Goal: Obtain resource: Obtain resource

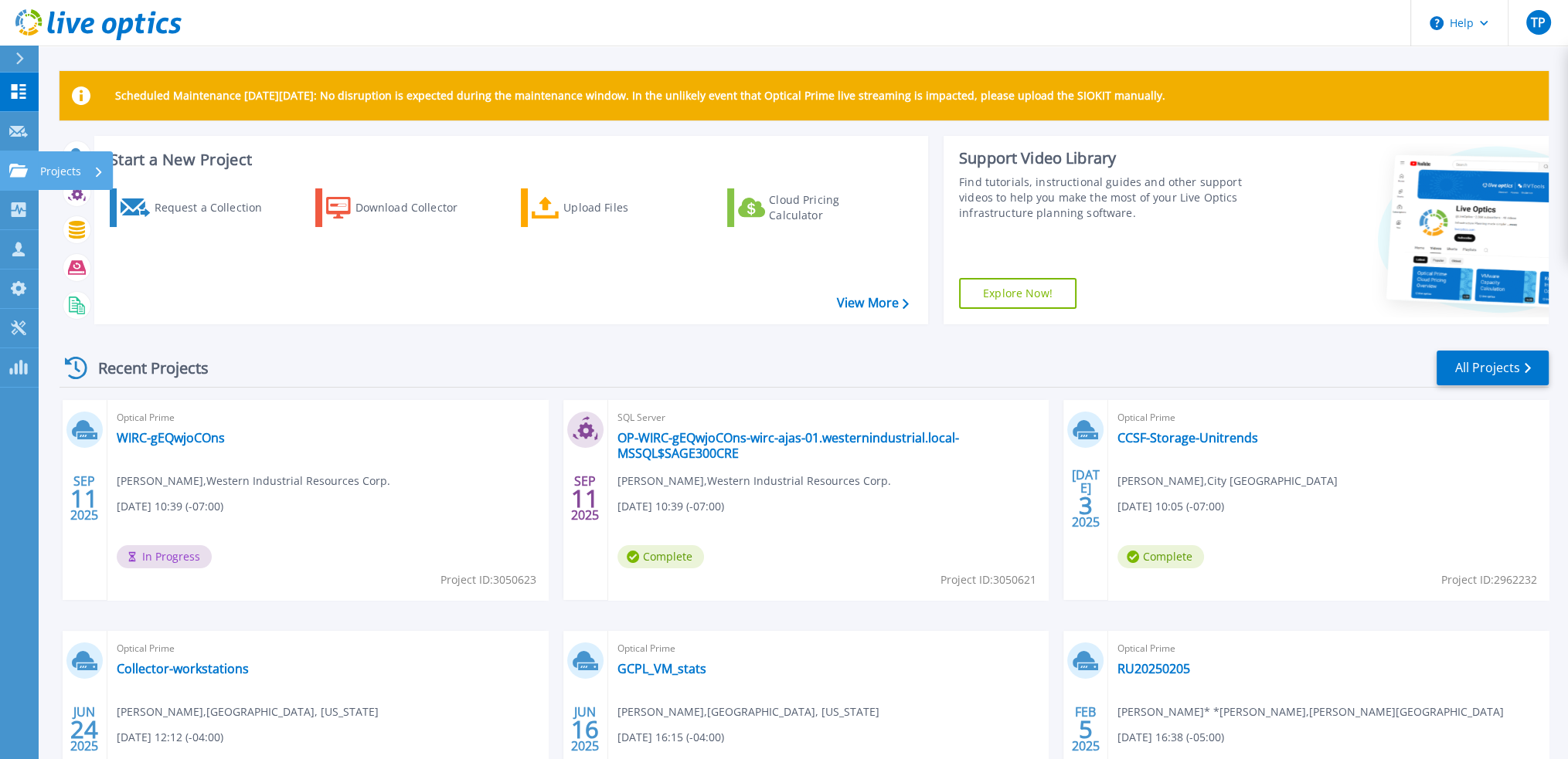
click at [14, 178] on link "Projects Projects" at bounding box center [19, 171] width 39 height 39
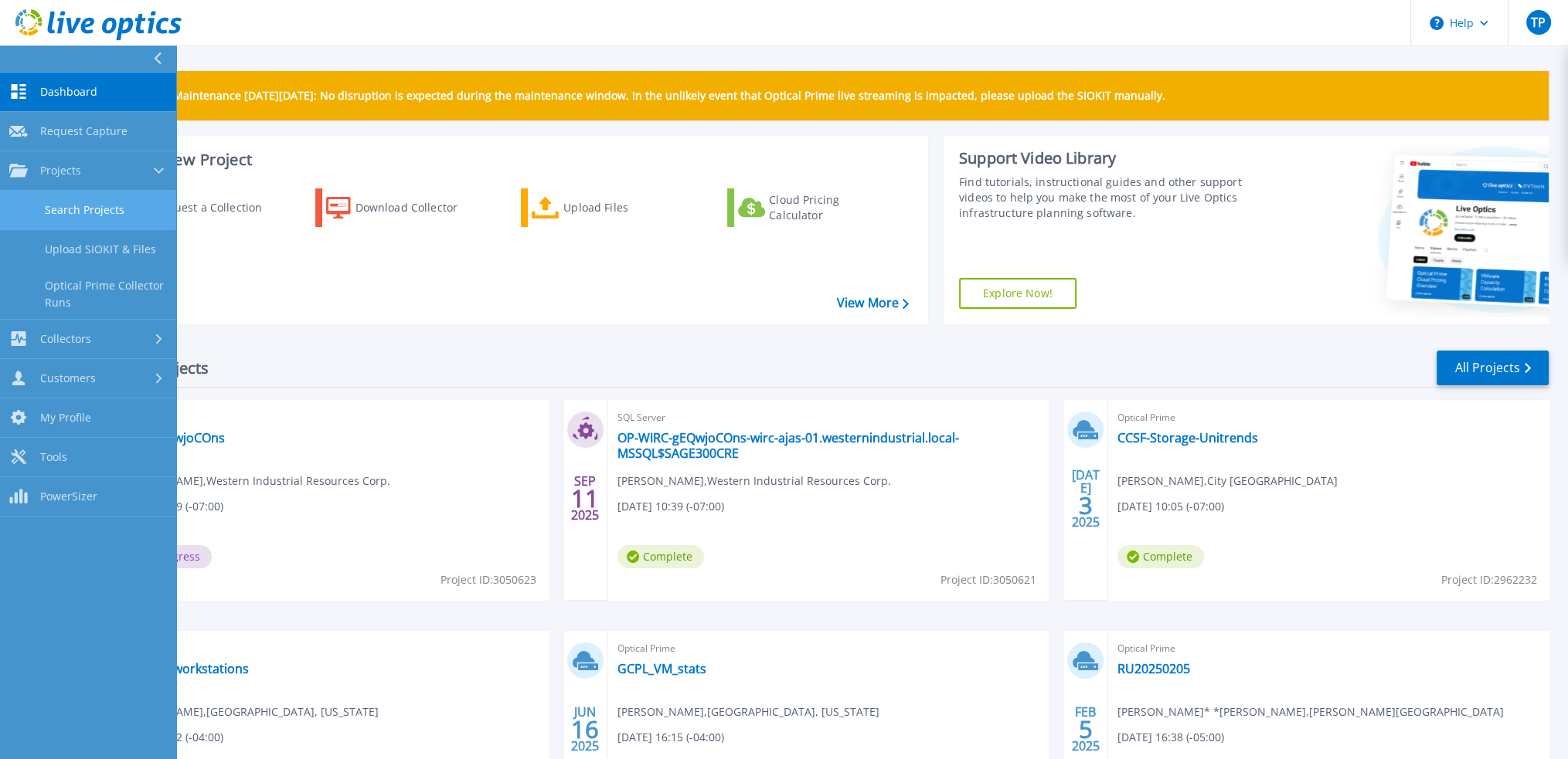
click at [75, 210] on link "Search Projects" at bounding box center [88, 211] width 176 height 39
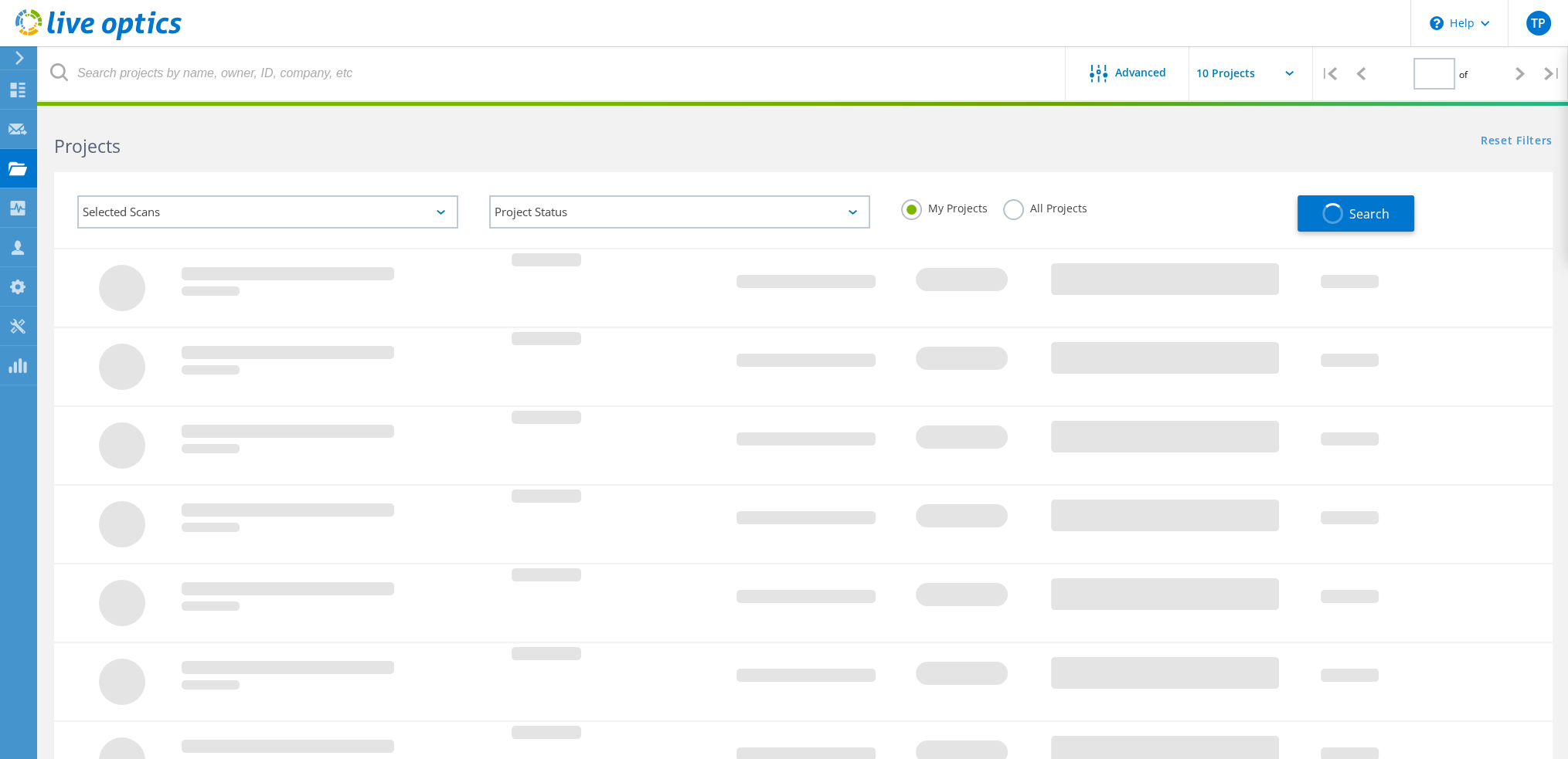
type input "1"
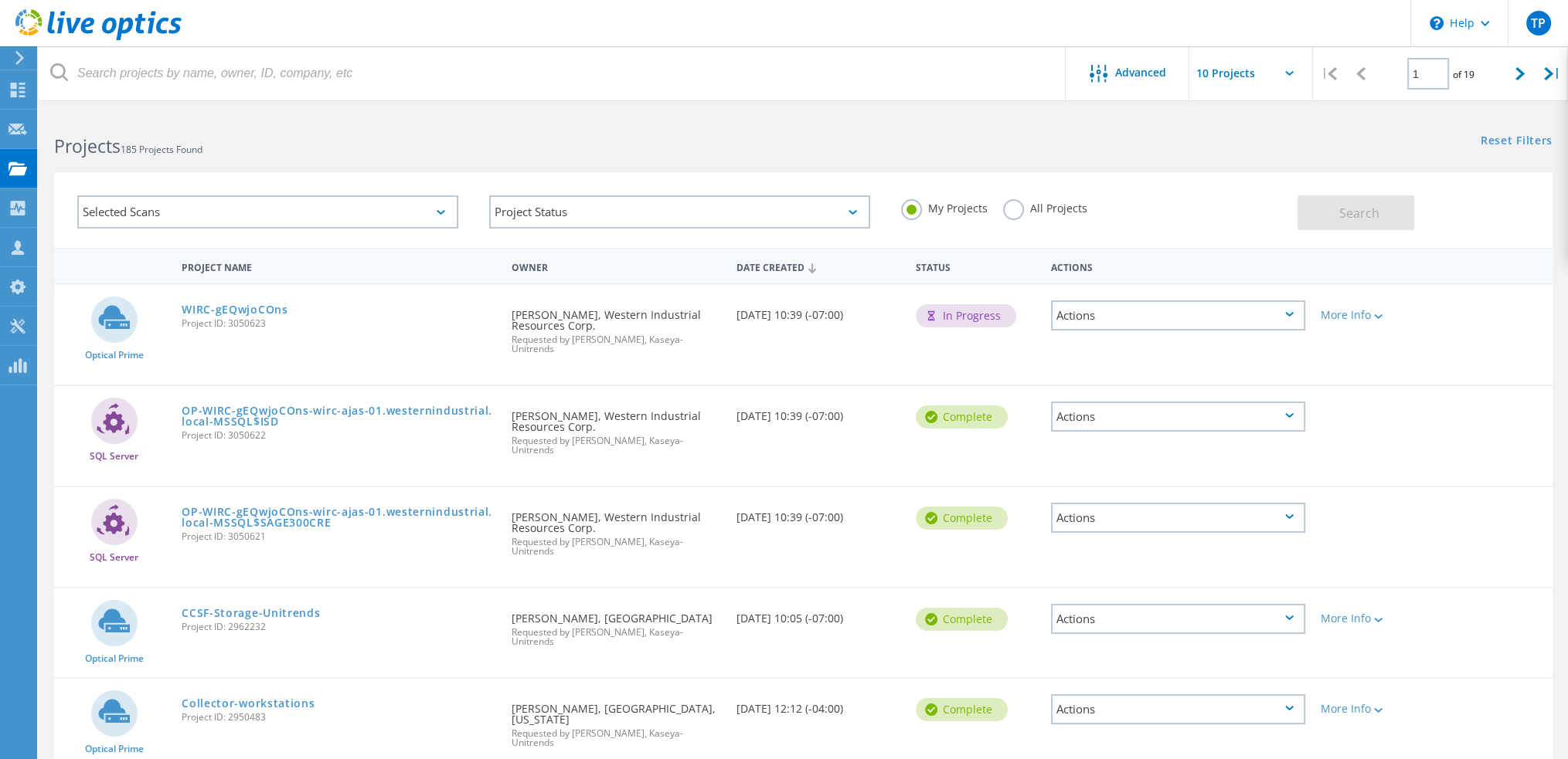
click at [1192, 503] on div "Actions" at bounding box center [1178, 518] width 254 height 30
click at [1124, 494] on div "Download XLSX" at bounding box center [1178, 506] width 251 height 24
click at [1125, 407] on div "Actions" at bounding box center [1178, 416] width 254 height 30
click at [1113, 396] on div "Download XLSX" at bounding box center [1178, 405] width 251 height 24
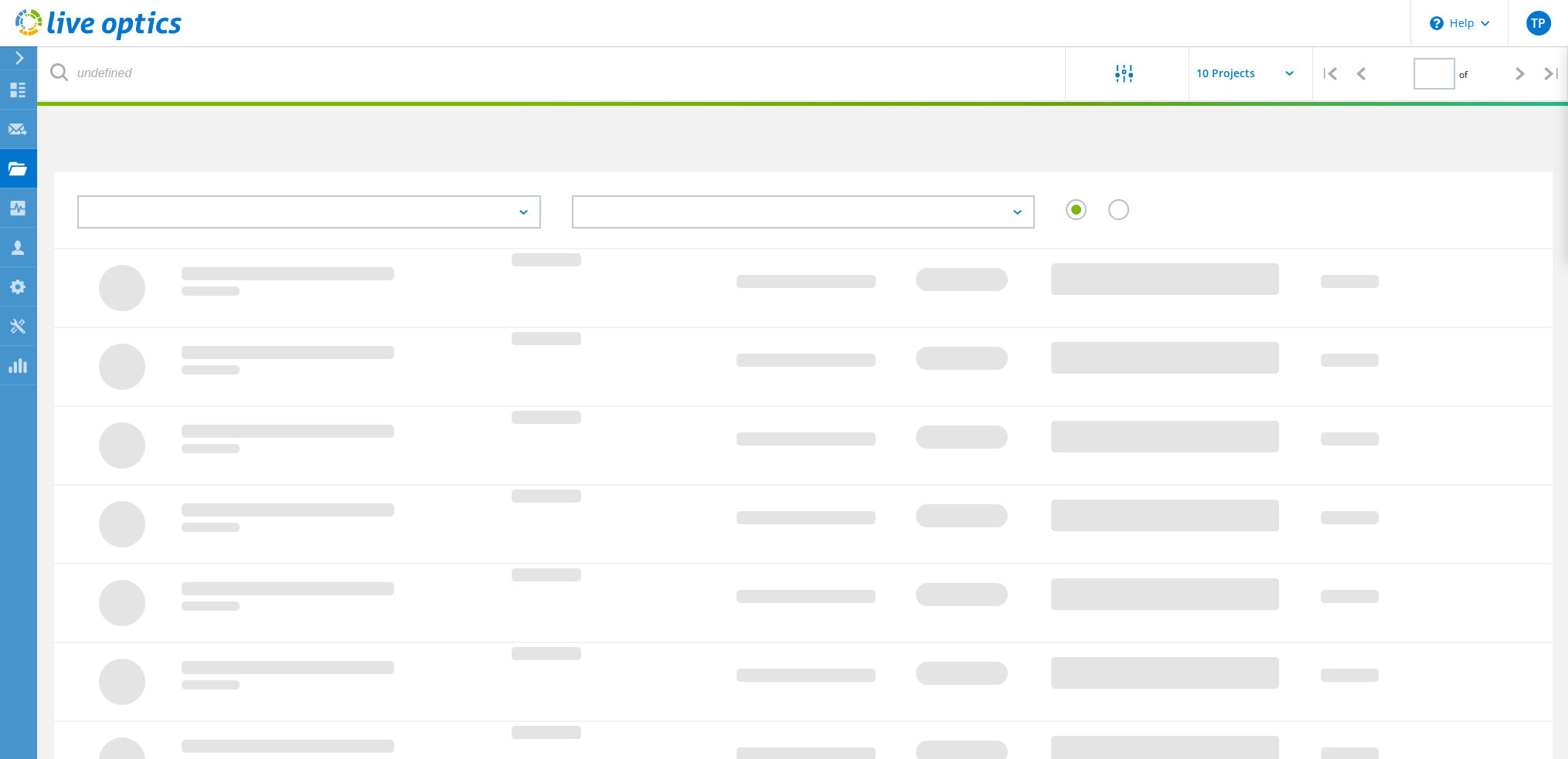
type input "1"
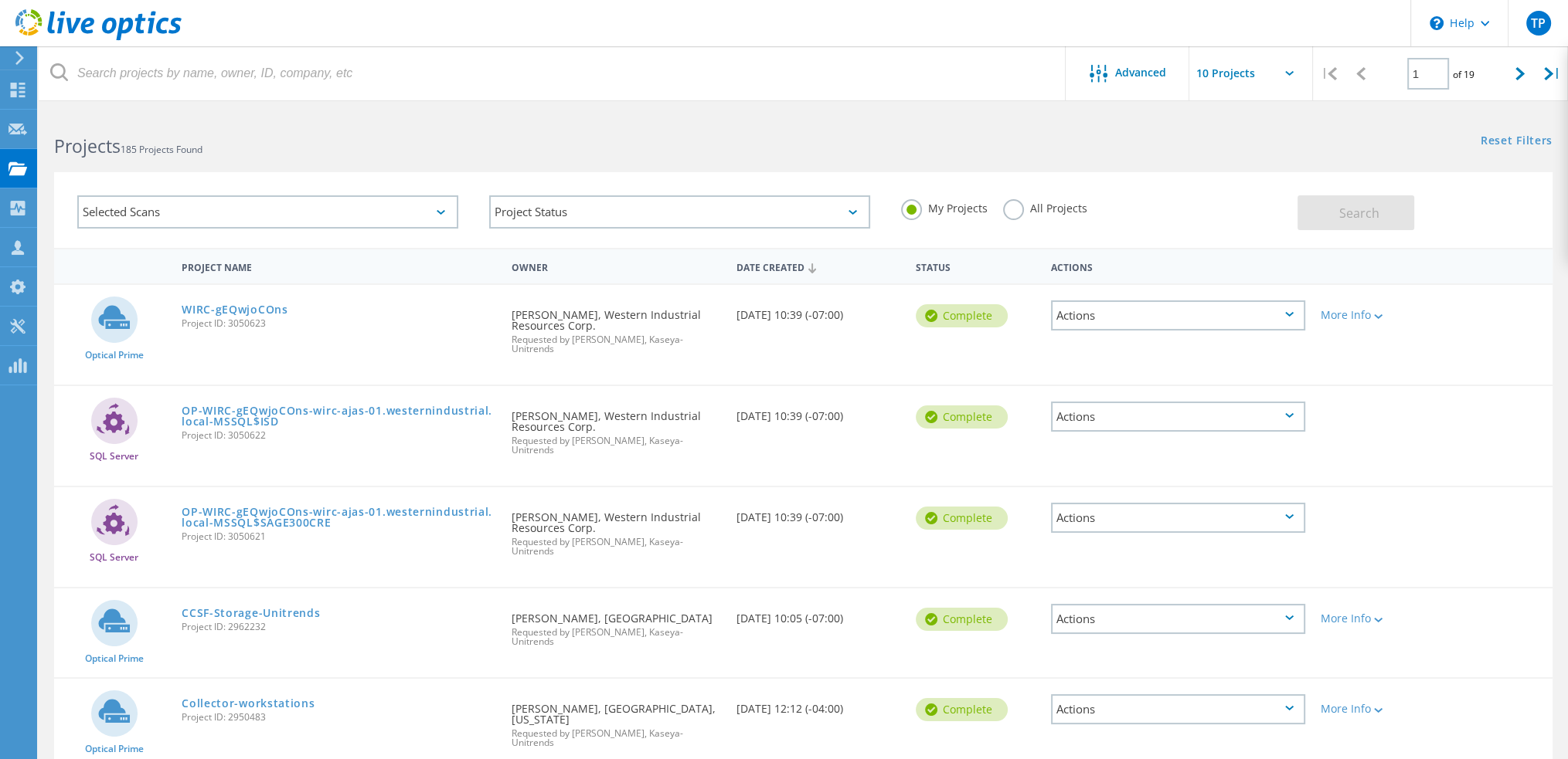
click at [1160, 319] on div "Actions" at bounding box center [1178, 316] width 254 height 30
click at [1110, 277] on div "View Project" at bounding box center [1178, 280] width 251 height 24
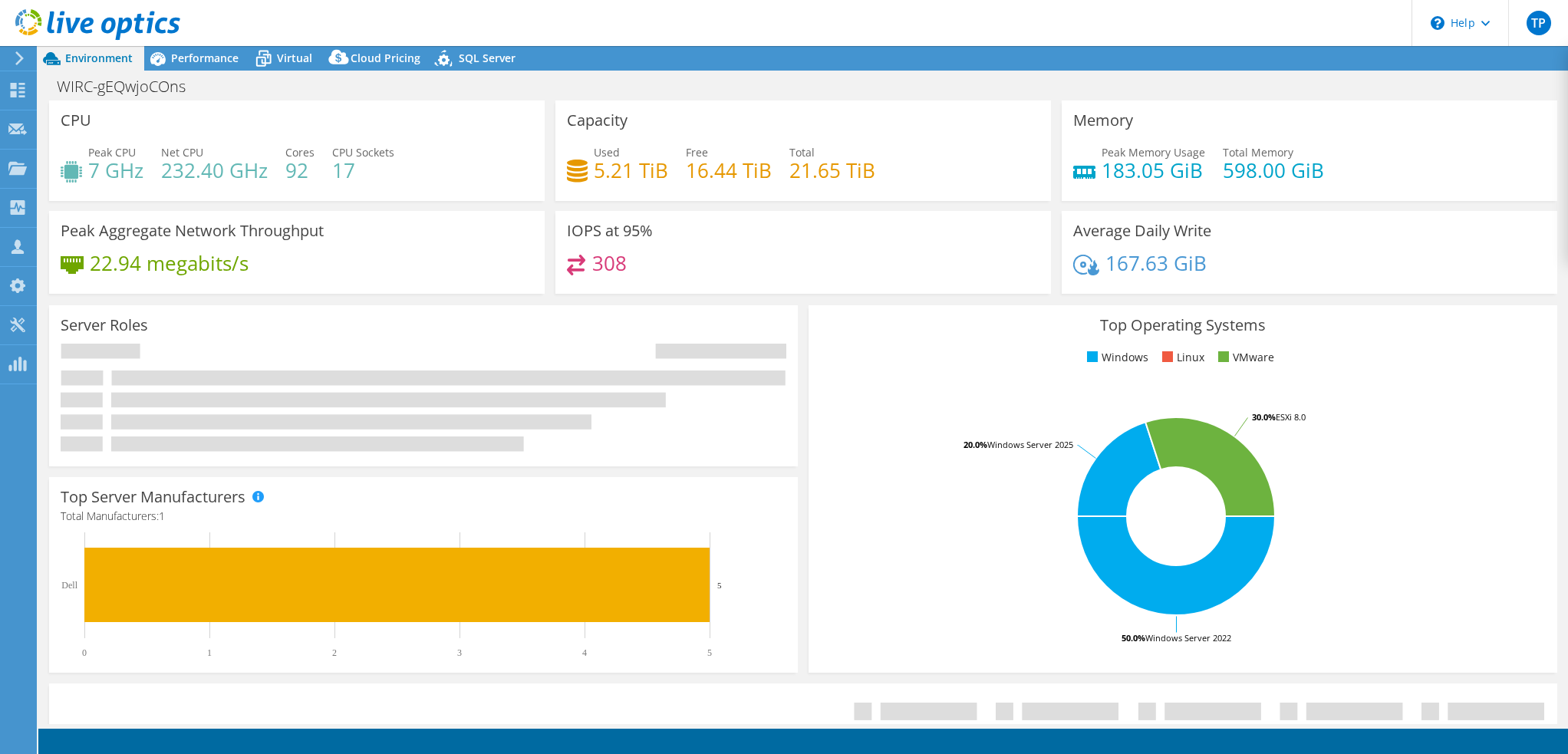
select select "USD"
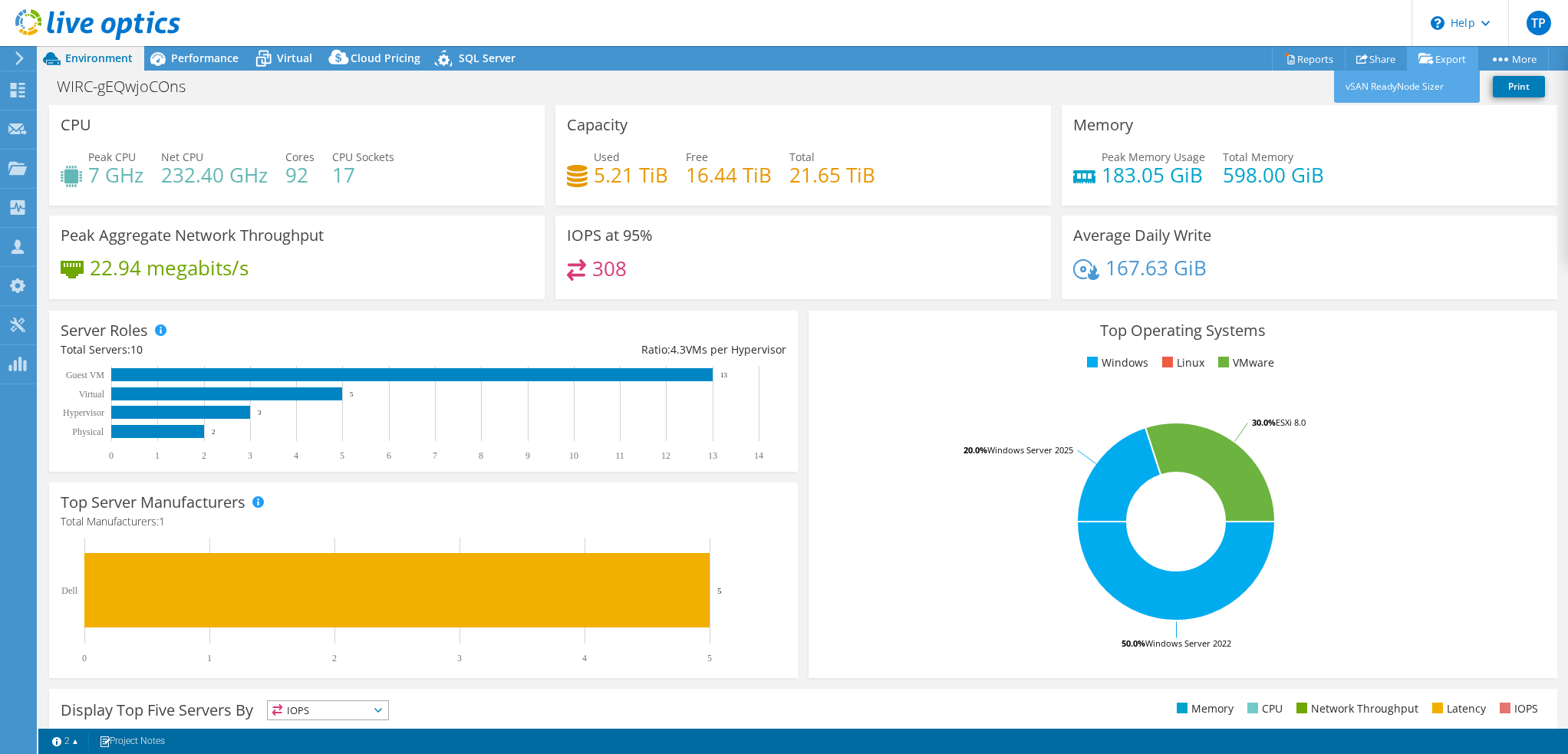
click at [1431, 57] on link "Export" at bounding box center [1443, 58] width 72 height 24
click at [1302, 60] on link "Reports" at bounding box center [1309, 58] width 73 height 24
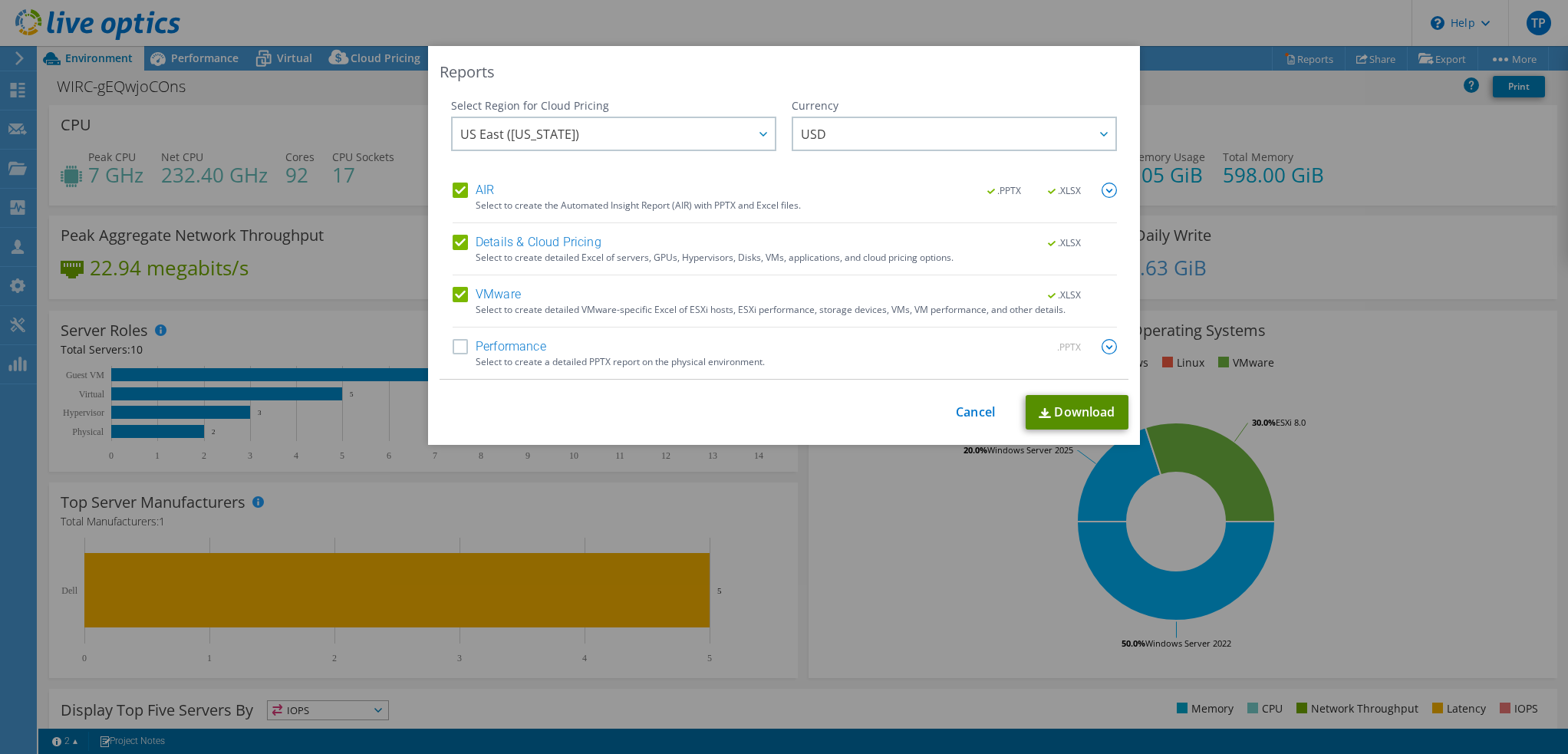
click at [1053, 411] on link "Download" at bounding box center [1077, 412] width 103 height 34
click at [964, 405] on link "Cancel" at bounding box center [975, 413] width 39 height 15
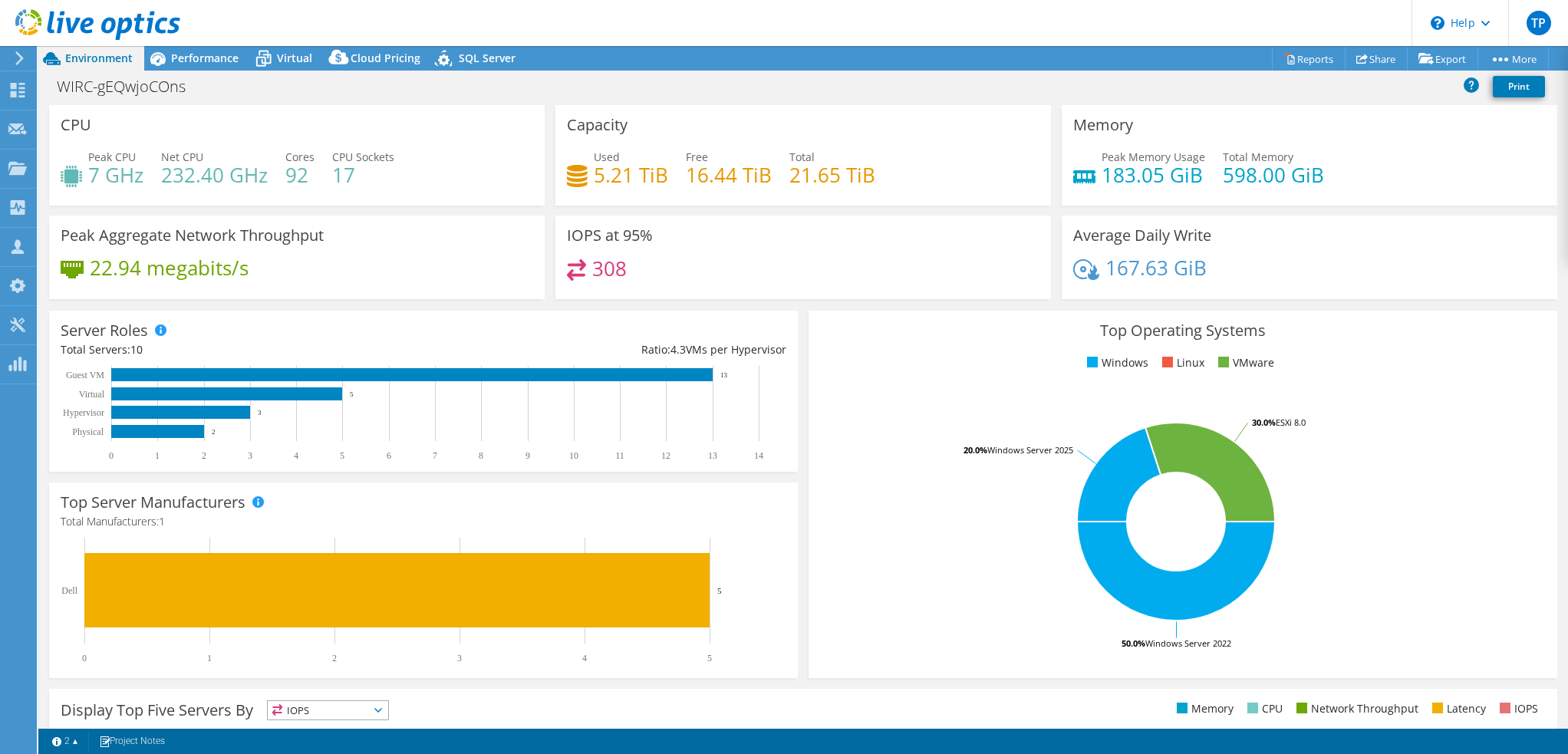
click at [793, 324] on div "Server Roles Physical Servers represent bare metal servers that were targets of…" at bounding box center [423, 391] width 760 height 172
drag, startPoint x: 155, startPoint y: 486, endPoint x: 163, endPoint y: 483, distance: 8.5
click at [50, 88] on div "Dashboard" at bounding box center [72, 90] width 72 height 38
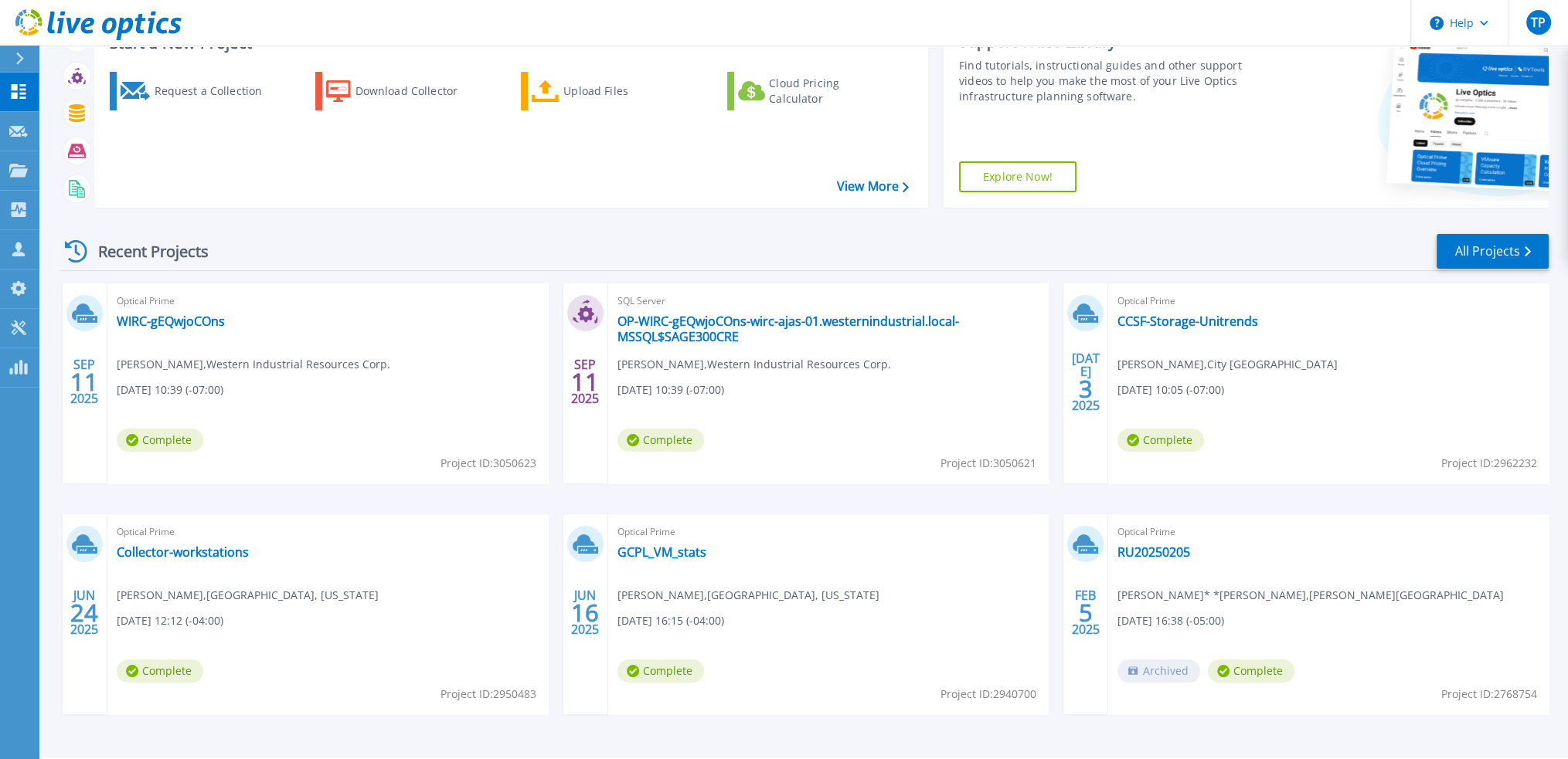
scroll to position [128, 0]
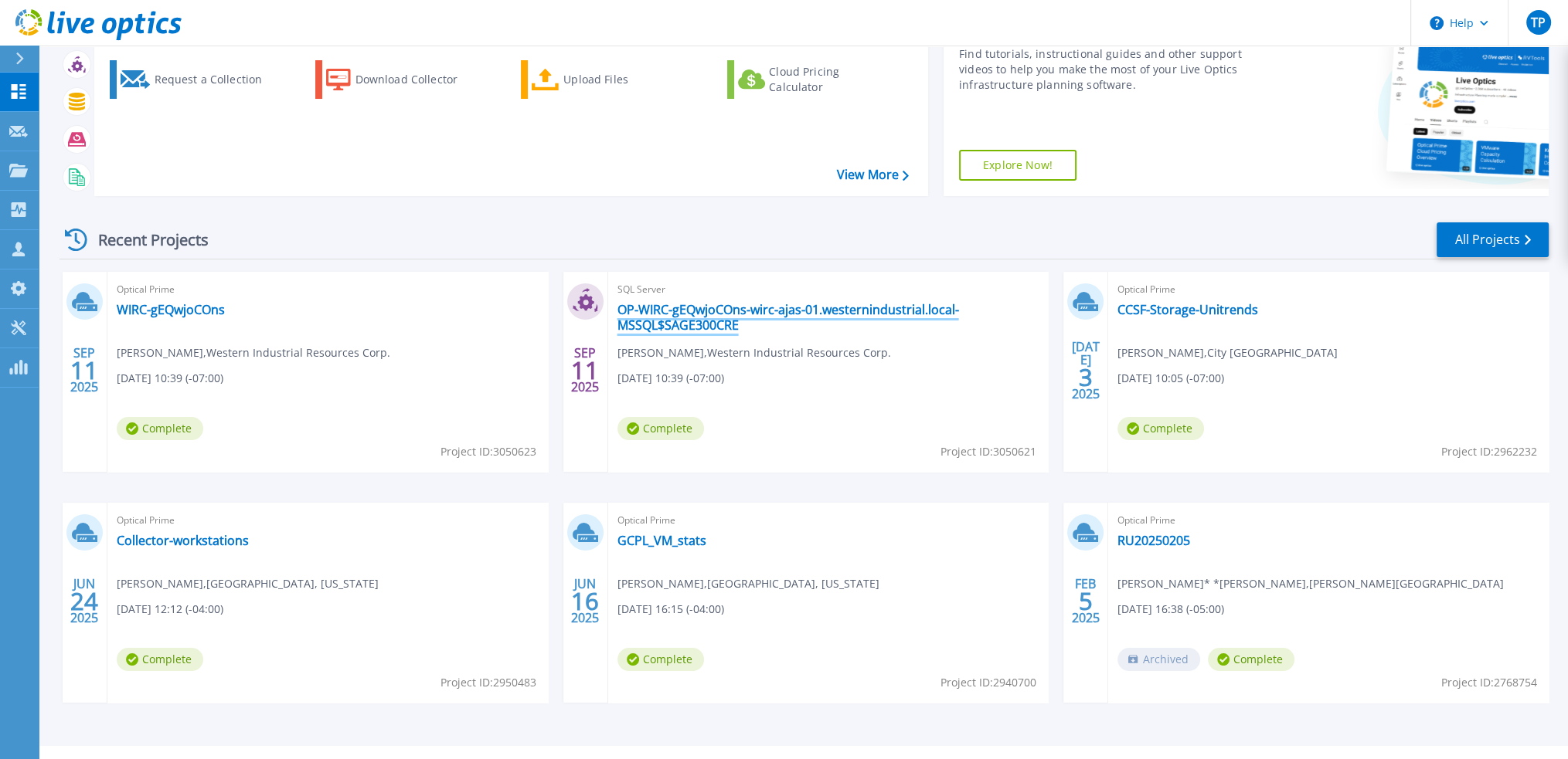
click at [718, 311] on link "OP-WIRC-gEQwjoCOns-wirc-ajas-01.westernindustrial.local-MSSQL$SAGE300CRE" at bounding box center [828, 317] width 422 height 31
click at [486, 493] on div "[DATE] Optical Prime WIRC-gEQwjoCOns [PERSON_NAME] , Western Industrial Resourc…" at bounding box center [797, 503] width 1502 height 462
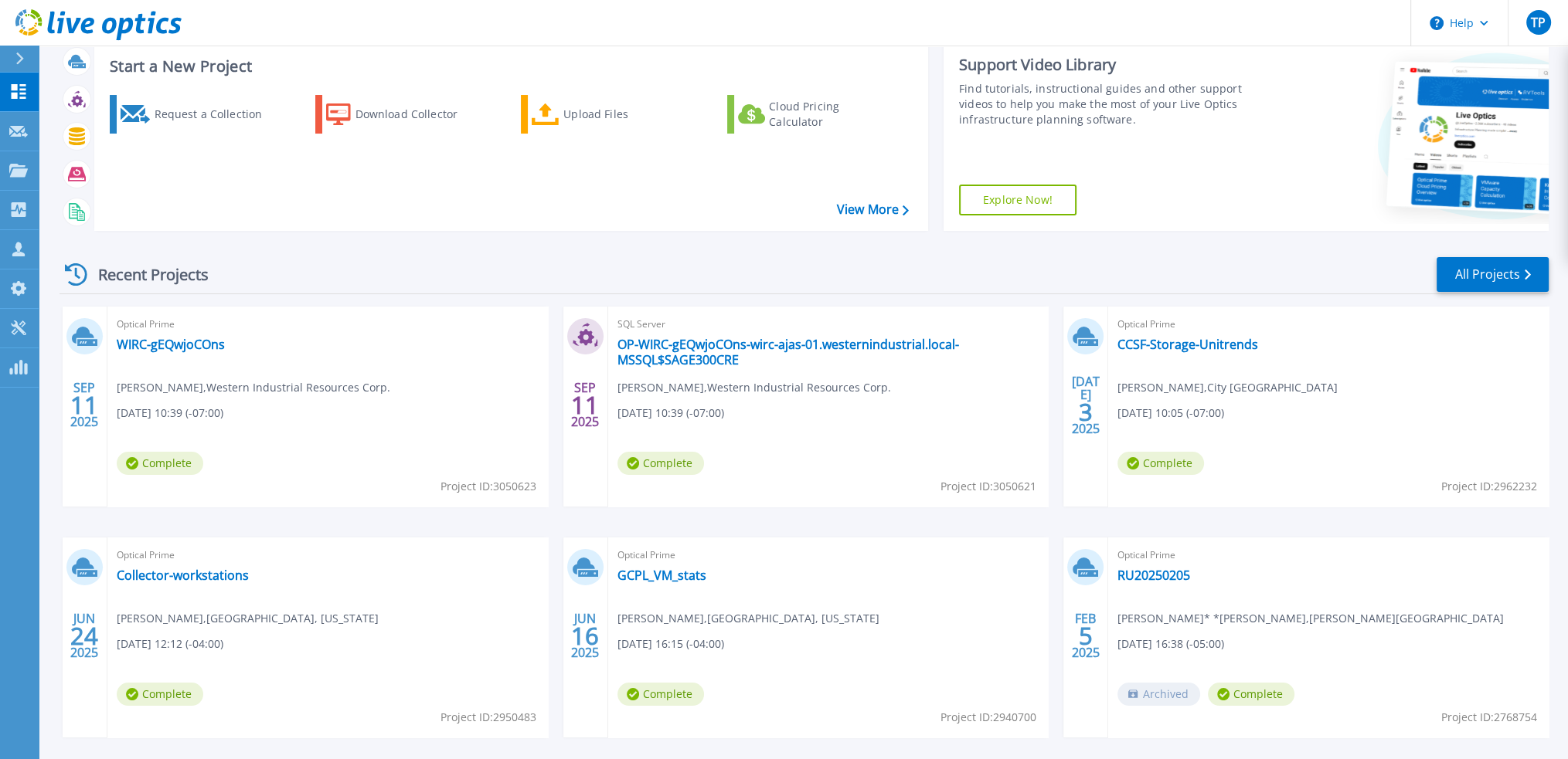
scroll to position [0, 0]
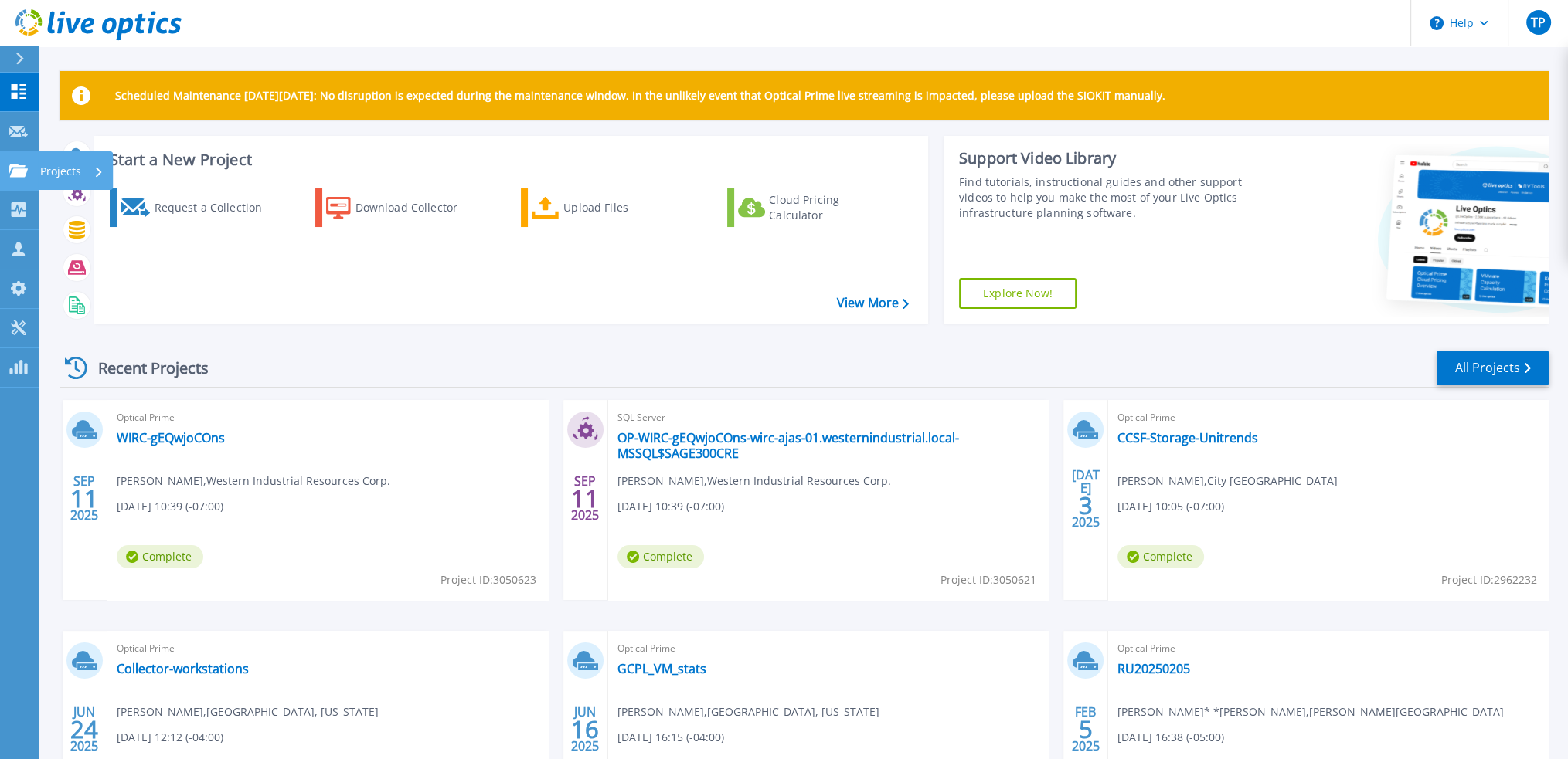
click at [21, 170] on icon at bounding box center [18, 170] width 19 height 13
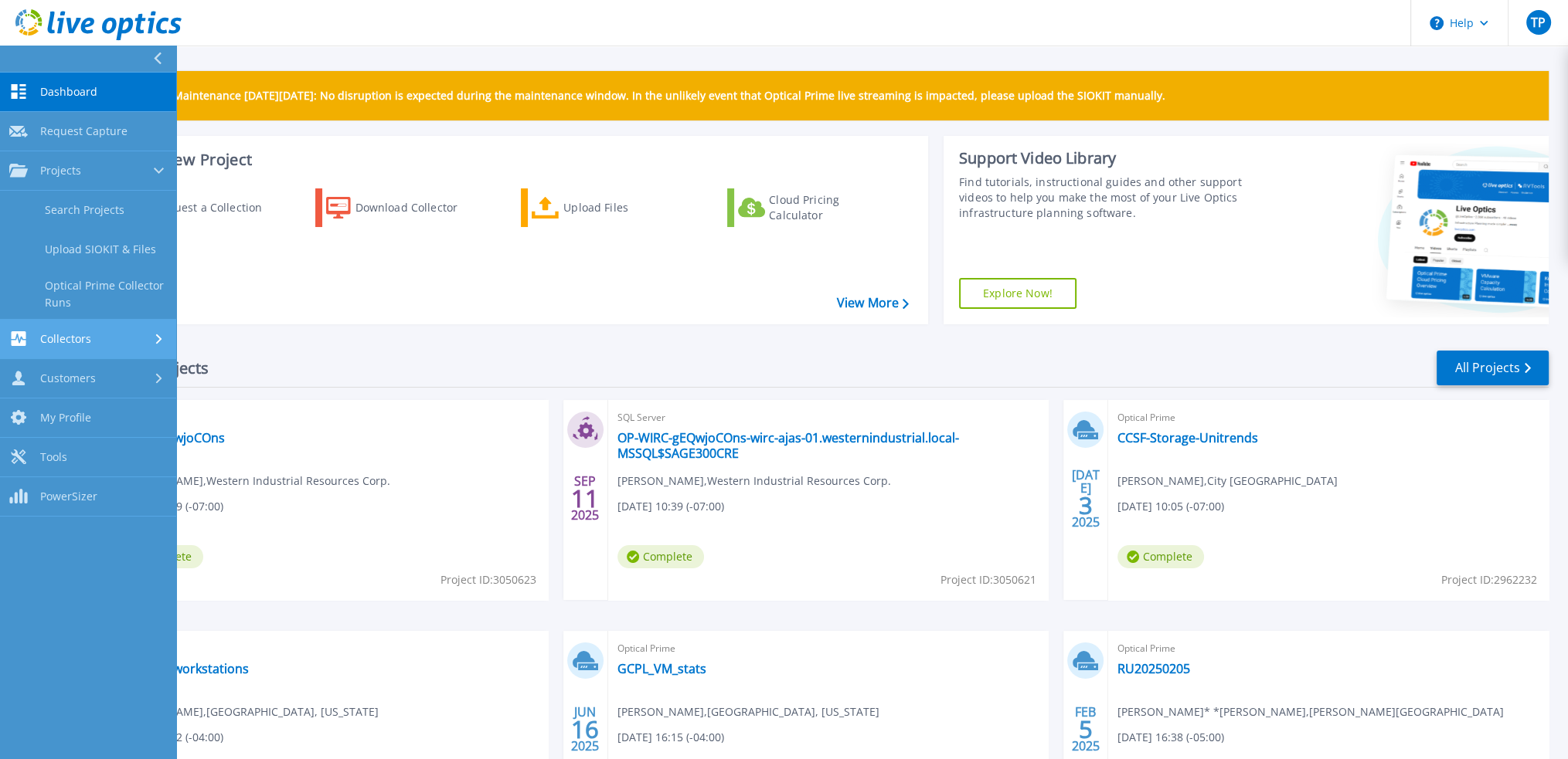
click at [71, 342] on span "Collectors" at bounding box center [66, 339] width 51 height 14
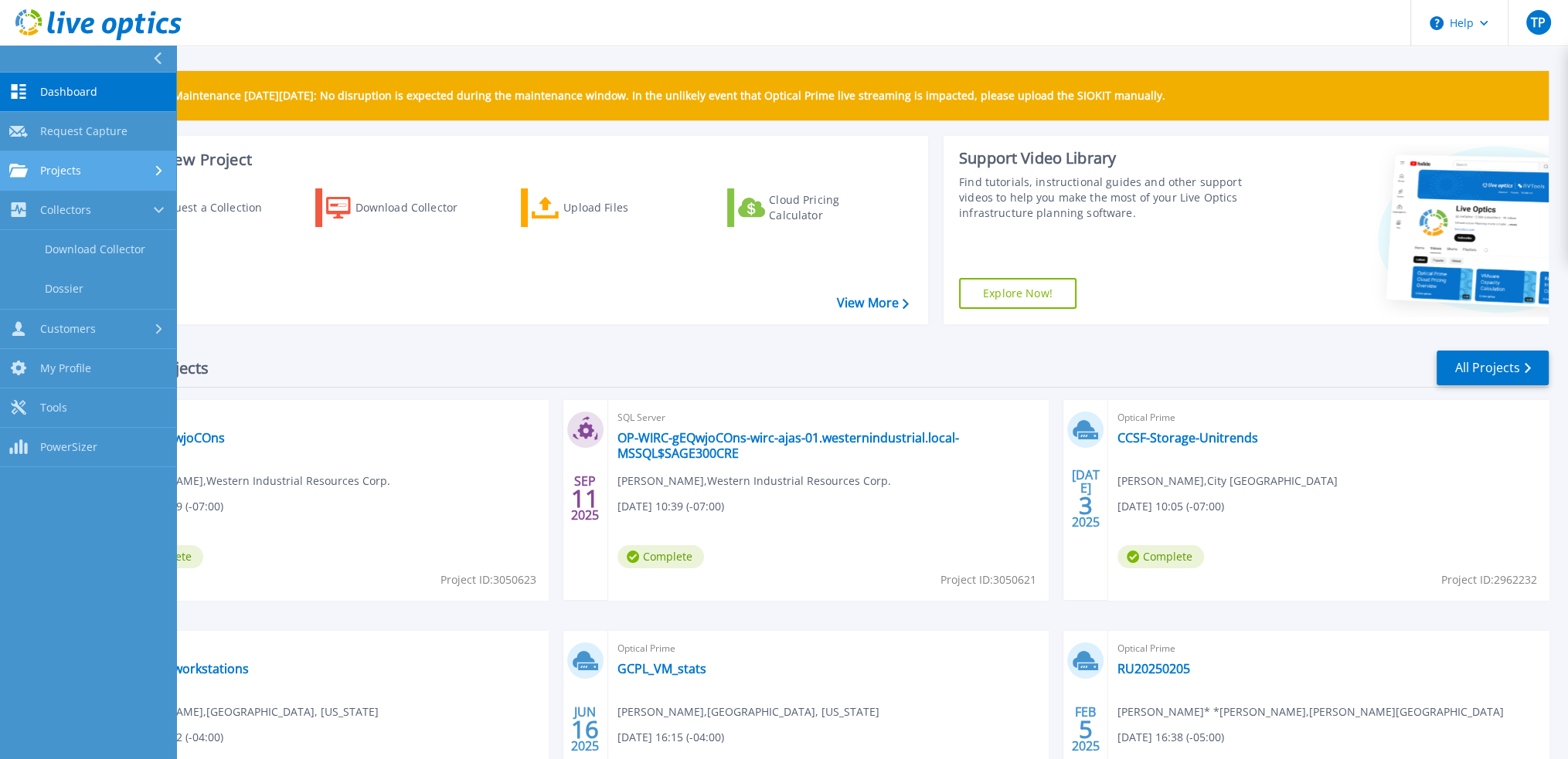
click at [65, 170] on span "Projects" at bounding box center [61, 170] width 41 height 14
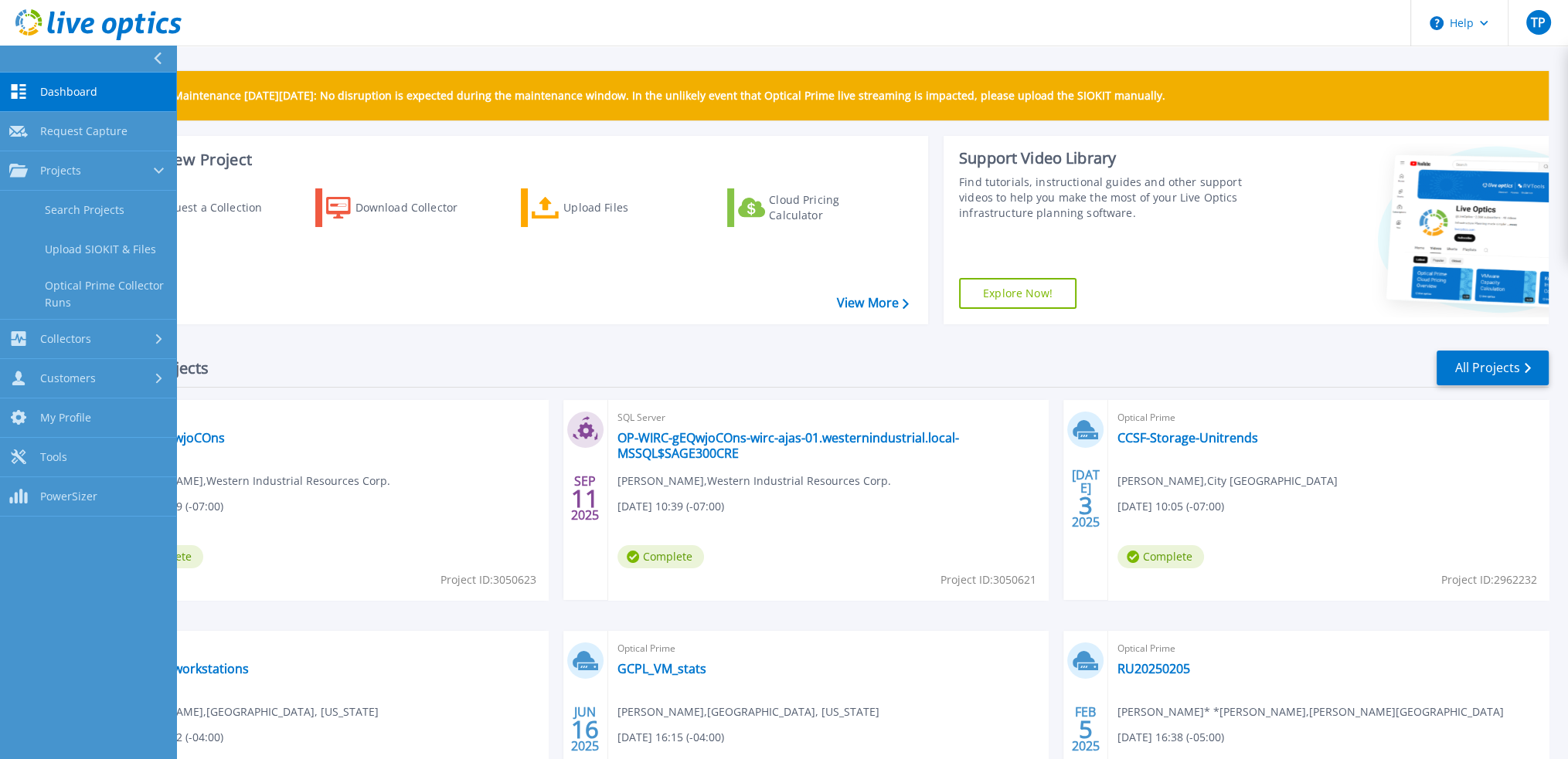
click at [72, 89] on span "Dashboard" at bounding box center [69, 92] width 57 height 14
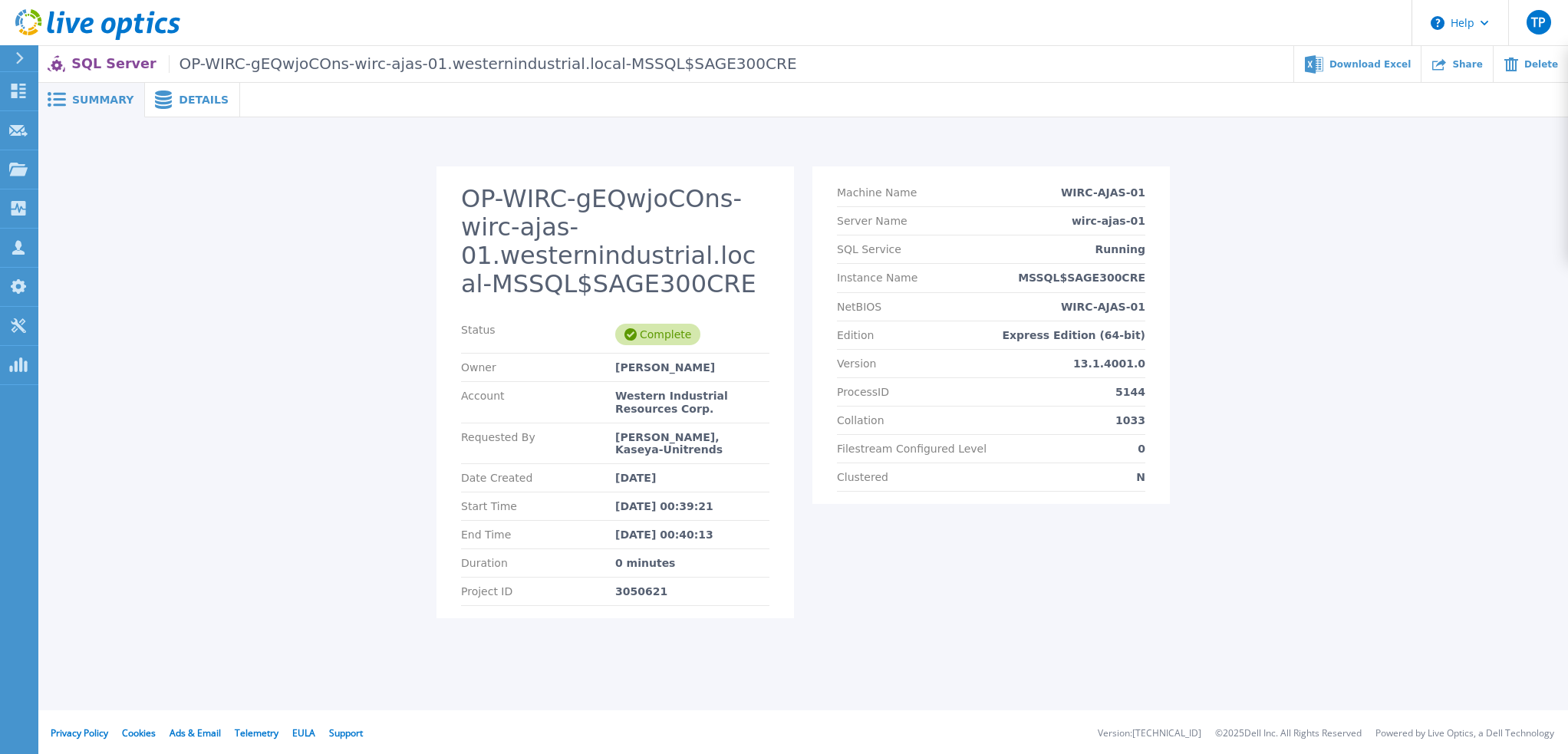
drag, startPoint x: 318, startPoint y: 430, endPoint x: 275, endPoint y: 429, distance: 43.0
click at [275, 429] on div "OP-WIRC-gEQwjoCOns-wirc-ajas-01.westernindustrial.local-MSSQL$SAGE300CRE Status…" at bounding box center [803, 402] width 1500 height 471
click at [283, 424] on div "OP-WIRC-gEQwjoCOns-wirc-ajas-01.westernindustrial.local-MSSQL$SAGE300CRE Status…" at bounding box center [803, 402] width 1500 height 471
drag, startPoint x: 283, startPoint y: 424, endPoint x: 260, endPoint y: 424, distance: 23.0
click at [260, 424] on div "OP-WIRC-gEQwjoCOns-wirc-ajas-01.westernindustrial.local-MSSQL$SAGE300CRE Status…" at bounding box center [803, 402] width 1500 height 471
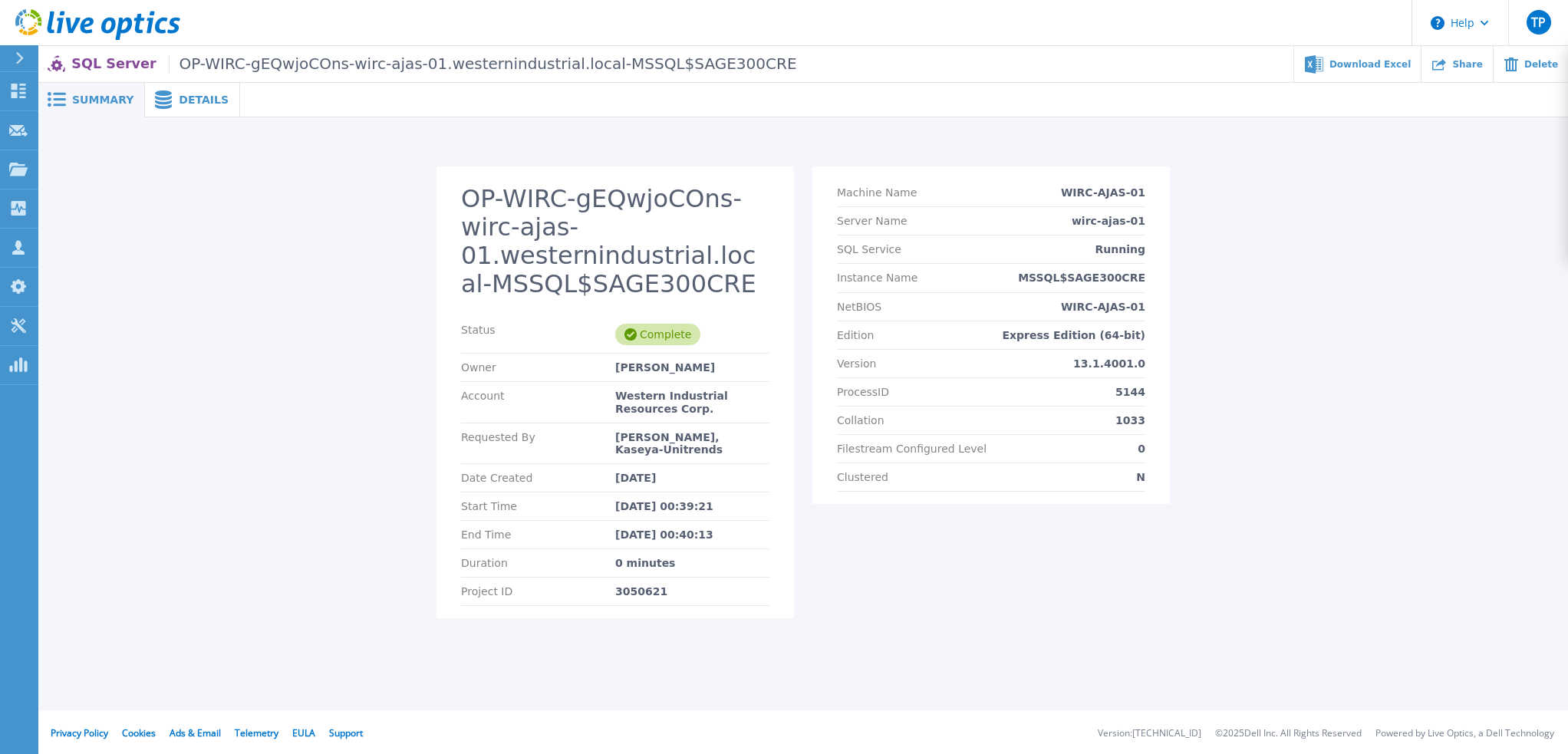
click at [192, 107] on div "Details" at bounding box center [192, 100] width 95 height 34
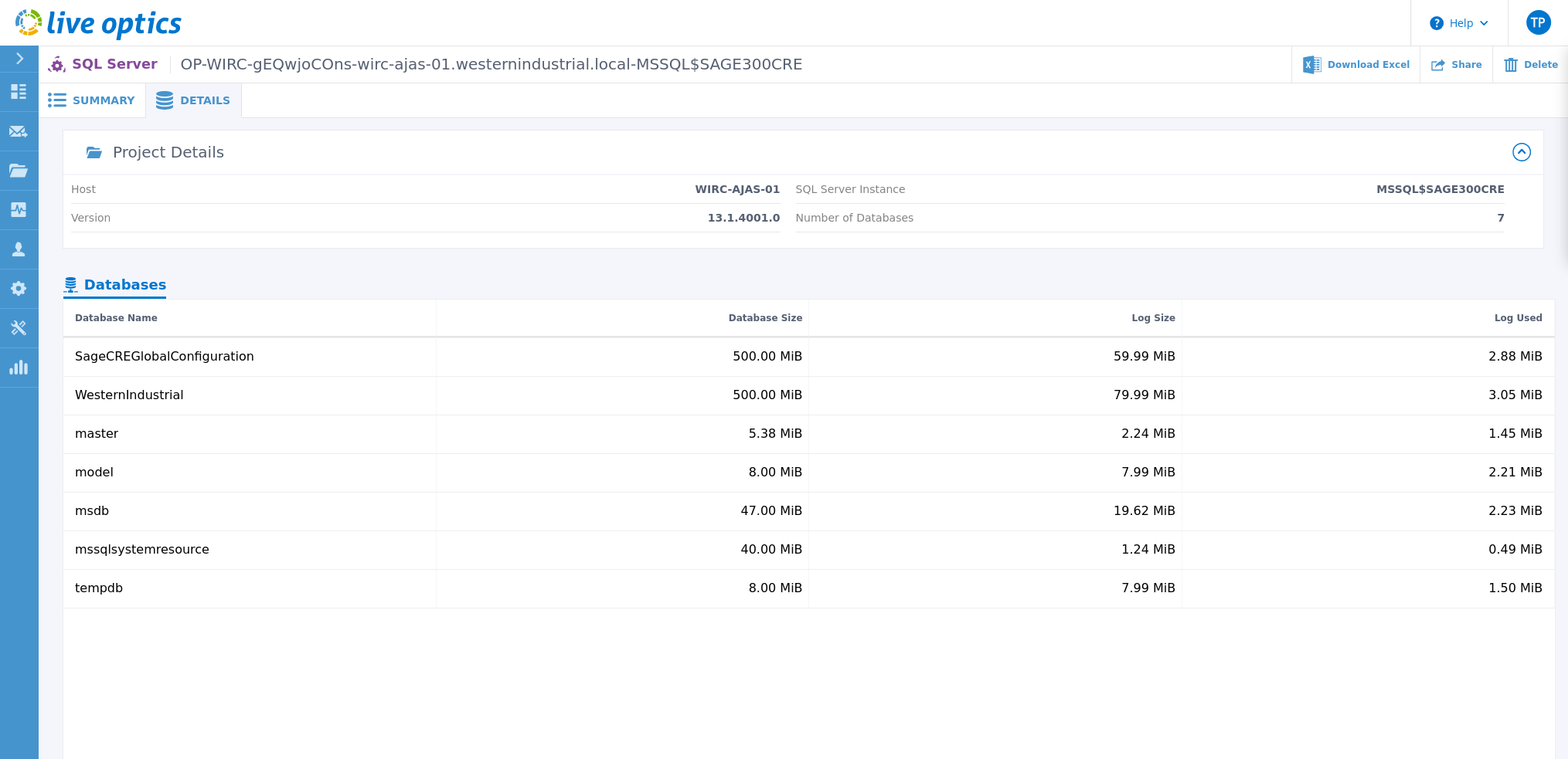
drag, startPoint x: 461, startPoint y: 692, endPoint x: 427, endPoint y: 691, distance: 34.0
click at [427, 691] on div "SageCREGlobalConfiguration 500.00 MiB 59.99 MiB 2.88 MiB WesternIndustrial 500.…" at bounding box center [809, 559] width 1492 height 442
click at [428, 689] on div "SageCREGlobalConfiguration 500.00 MiB 59.99 MiB 2.88 MiB WesternIndustrial 500.…" at bounding box center [809, 559] width 1492 height 442
drag, startPoint x: 449, startPoint y: 683, endPoint x: 413, endPoint y: 679, distance: 36.2
click at [413, 679] on div "SageCREGlobalConfiguration 500.00 MiB 59.99 MiB 2.88 MiB WesternIndustrial 500.…" at bounding box center [809, 559] width 1492 height 442
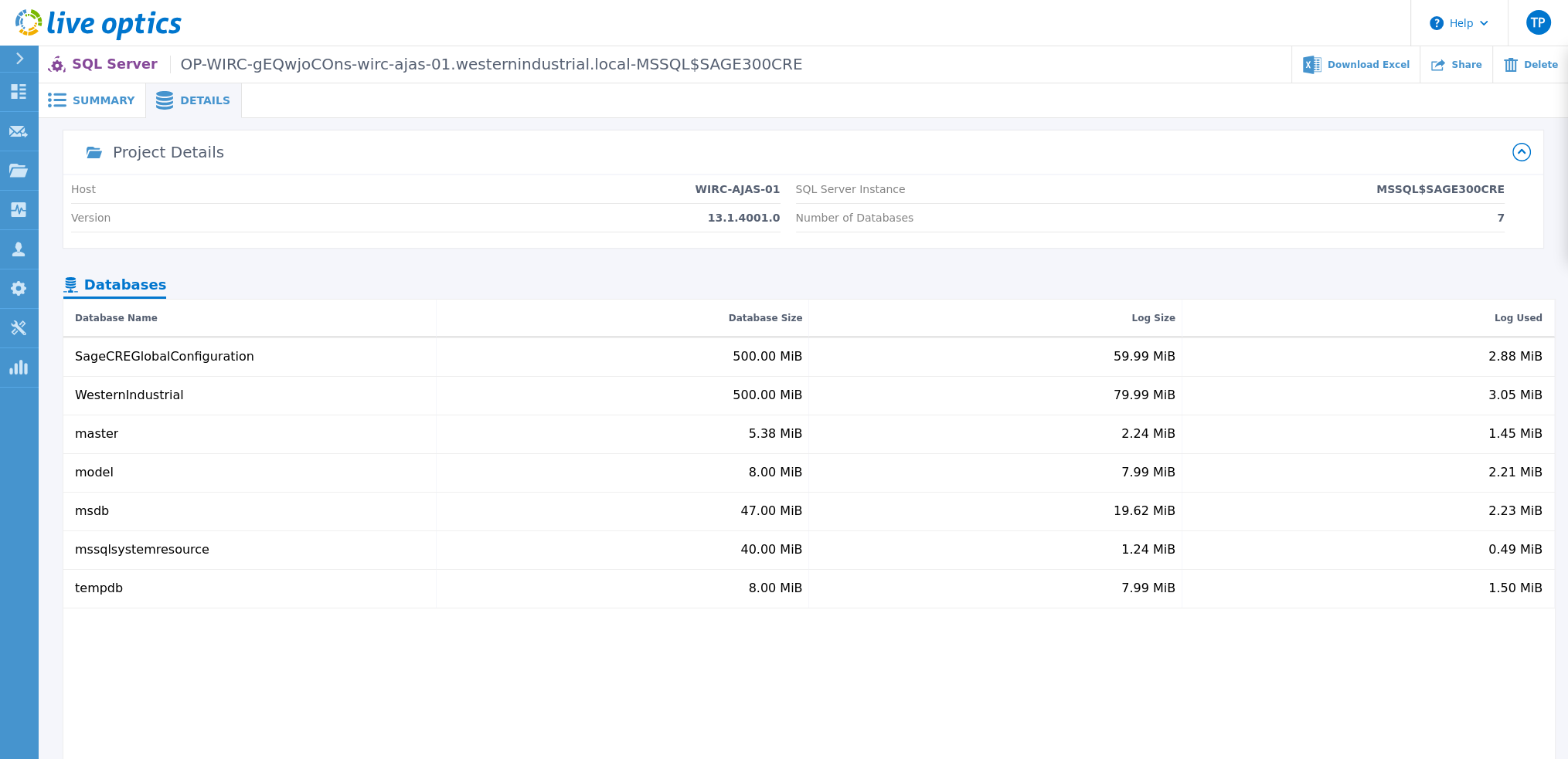
click at [407, 667] on div "SageCREGlobalConfiguration 500.00 MiB 59.99 MiB 2.88 MiB WesternIndustrial 500.…" at bounding box center [809, 559] width 1492 height 442
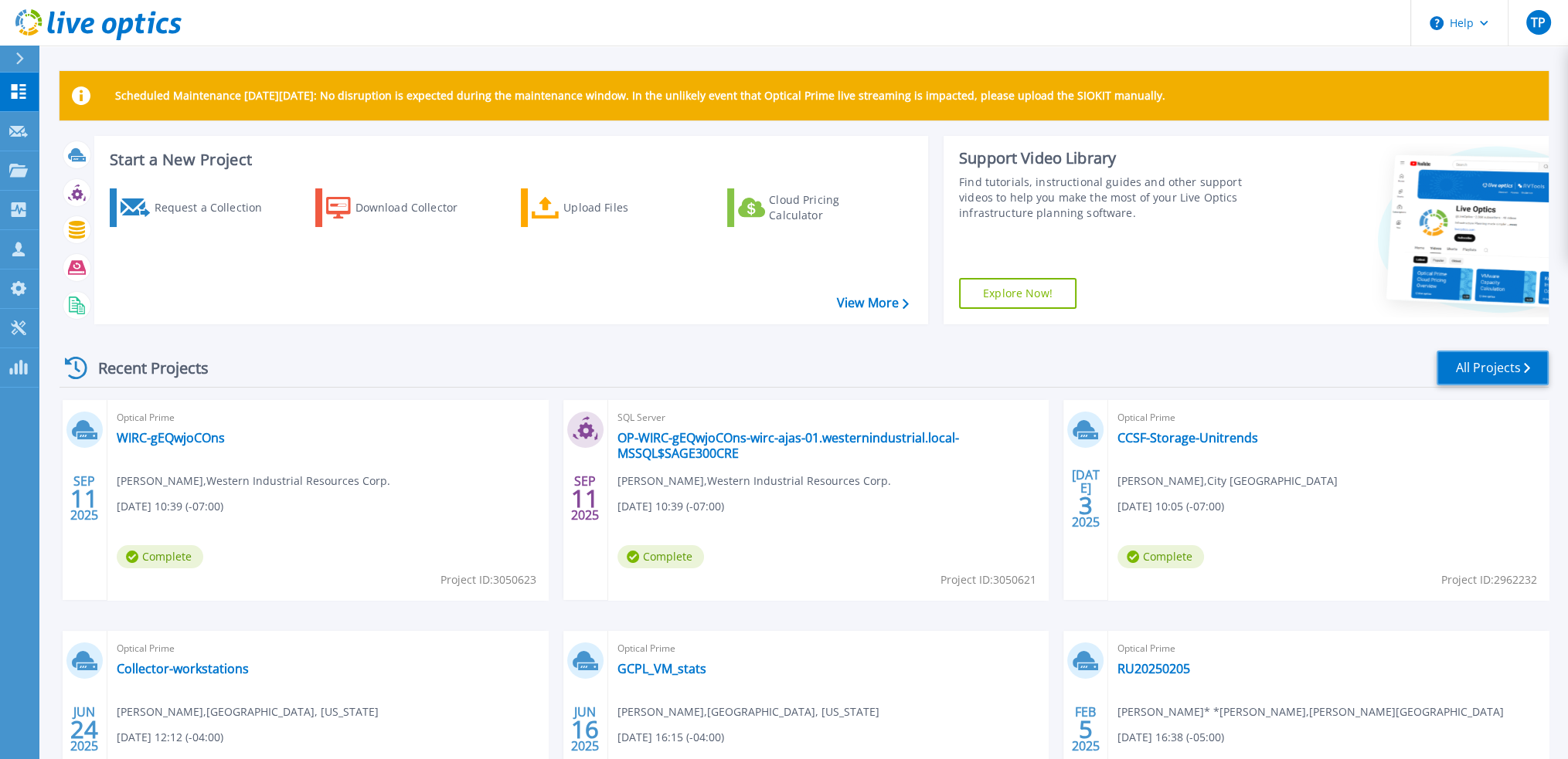
click at [1487, 370] on link "All Projects" at bounding box center [1493, 368] width 112 height 34
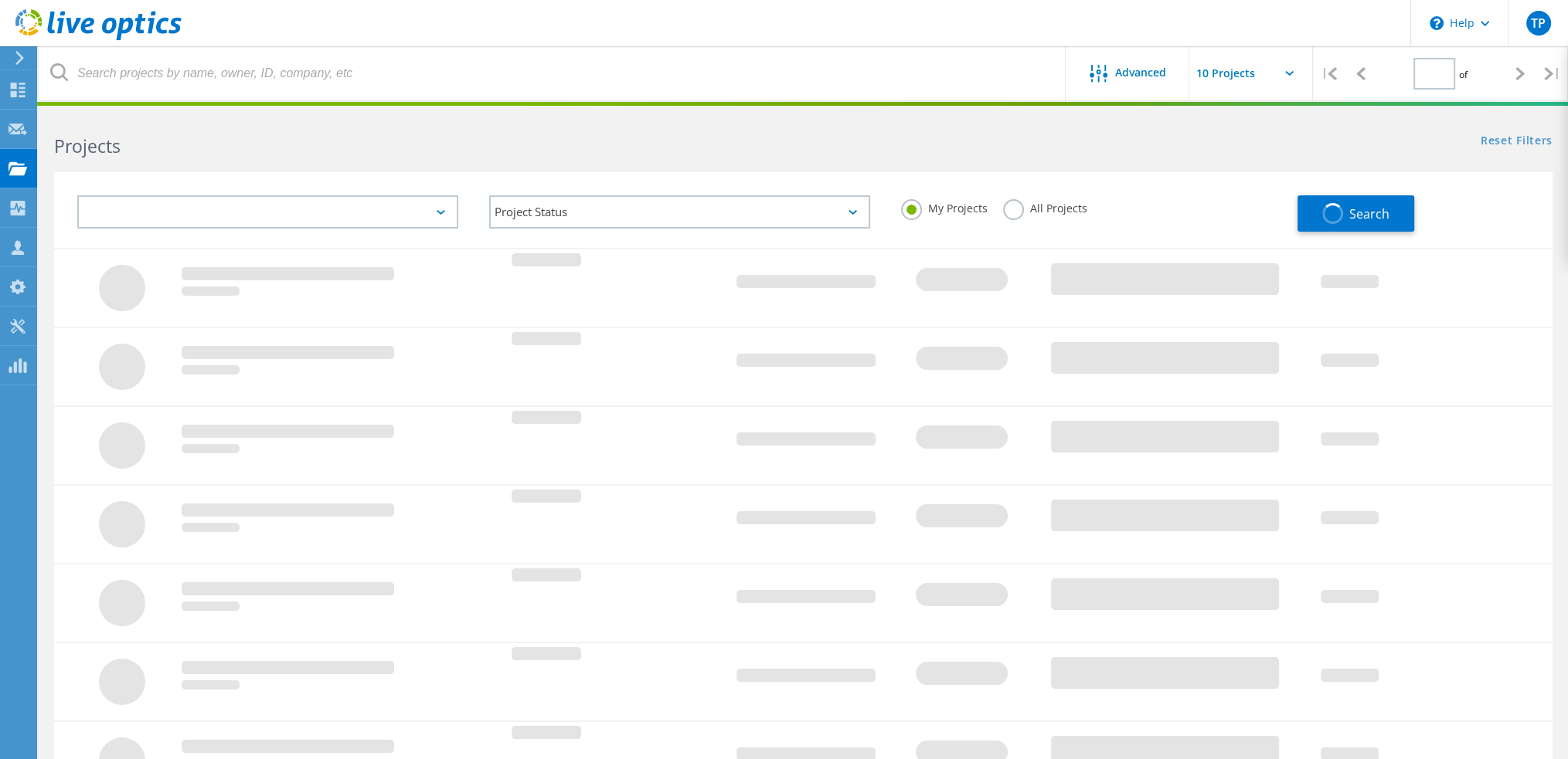
type input "1"
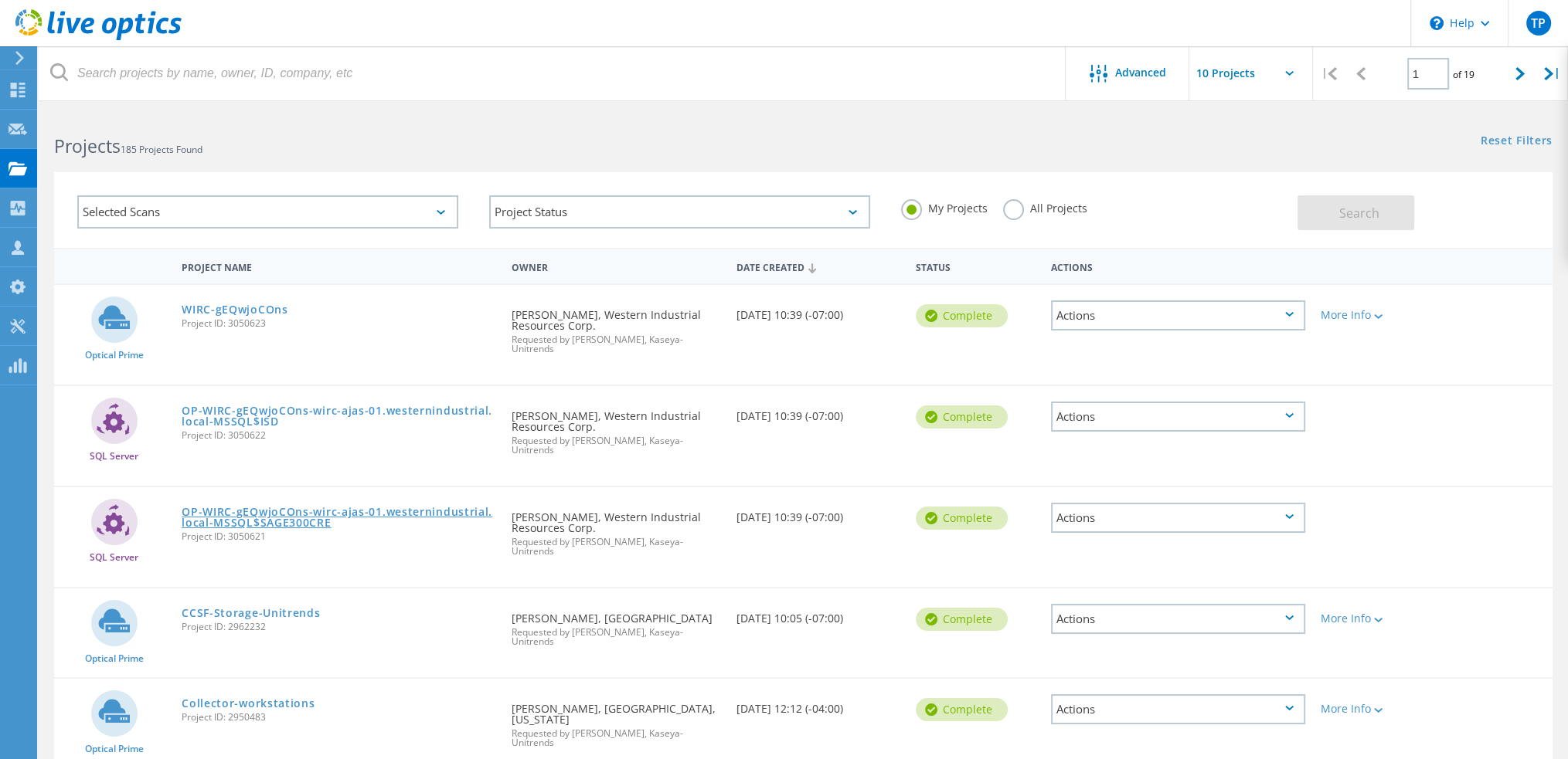
click at [265, 507] on link "OP-WIRC-gEQwjoCOns-wirc-ajas-01.westernindustrial.local-MSSQL$SAGE300CRE" at bounding box center [339, 517] width 315 height 21
click at [224, 414] on link "OP-WIRC-gEQwjoCOns-wirc-ajas-01.westernindustrial.local-MSSQL$ISD" at bounding box center [339, 416] width 315 height 21
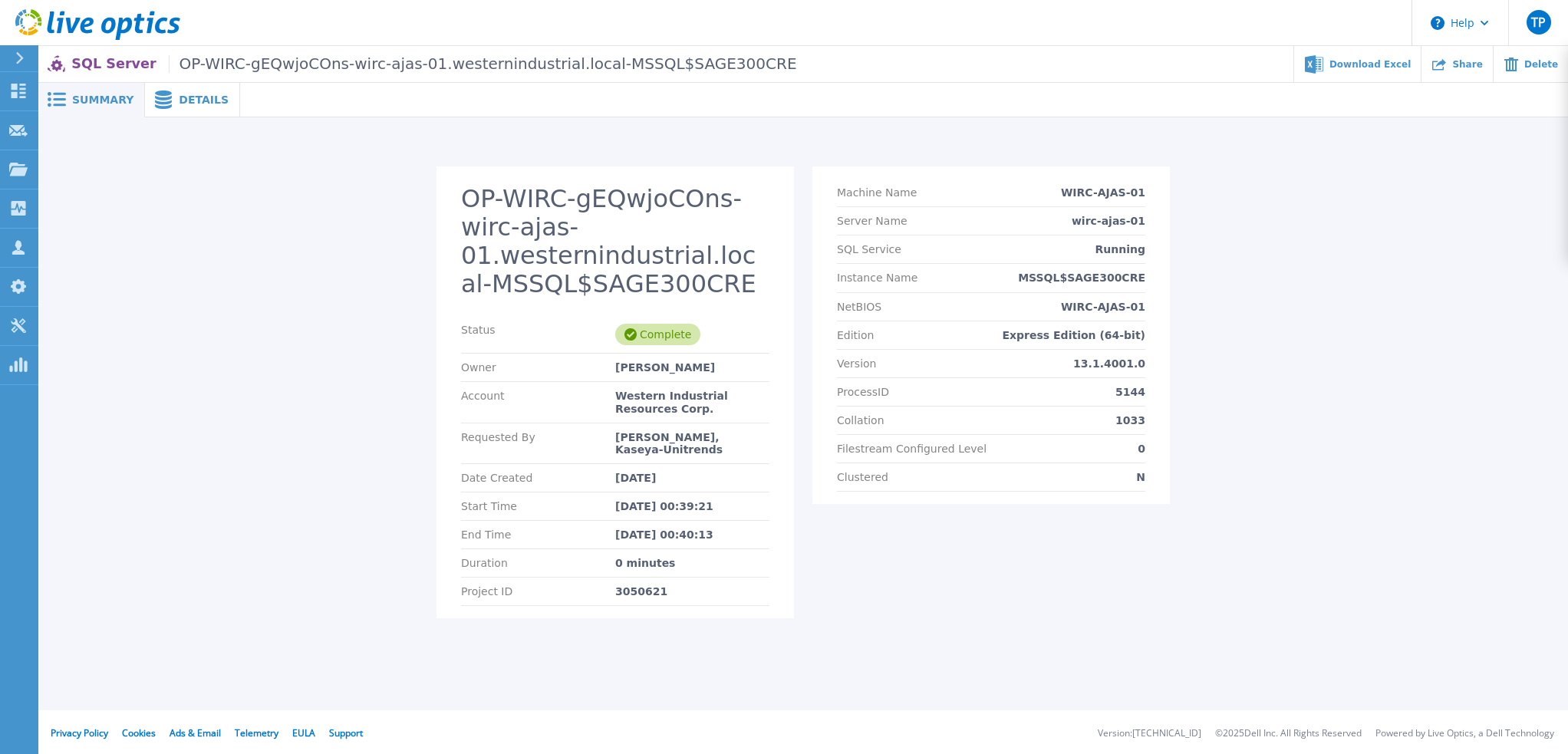
click at [189, 103] on span "Details" at bounding box center [204, 99] width 50 height 11
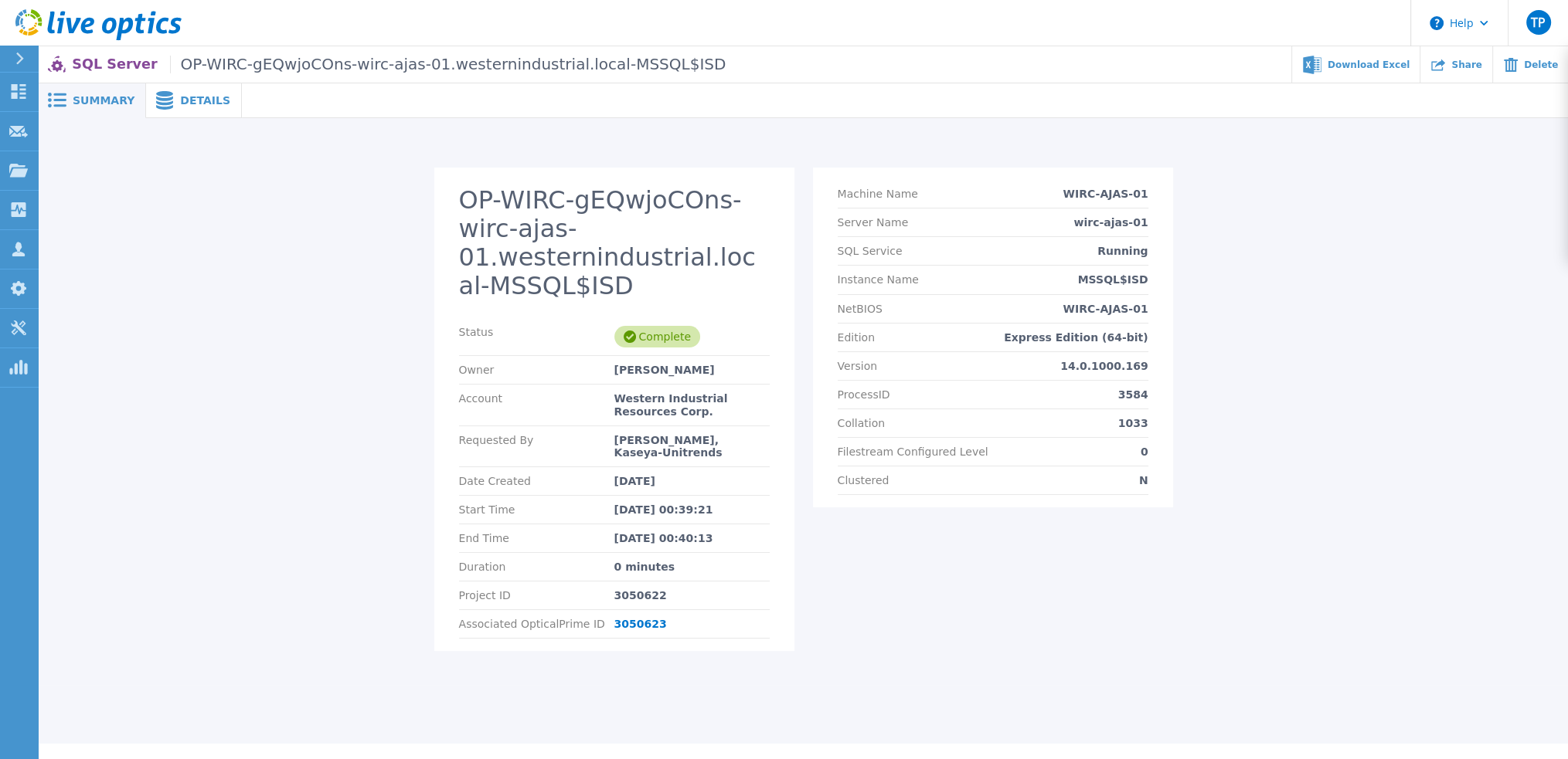
click at [180, 97] on span "Details" at bounding box center [205, 100] width 50 height 11
